Goal: Browse casually: Explore the website without a specific task or goal

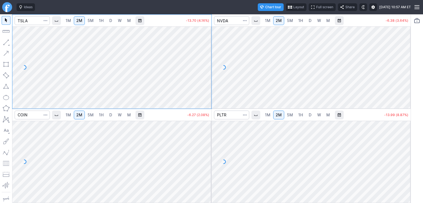
drag, startPoint x: 205, startPoint y: 59, endPoint x: 205, endPoint y: 67, distance: 8.8
click at [207, 66] on div at bounding box center [206, 66] width 12 height 68
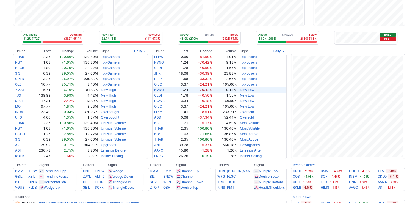
scroll to position [110, 0]
